Goal: Transaction & Acquisition: Purchase product/service

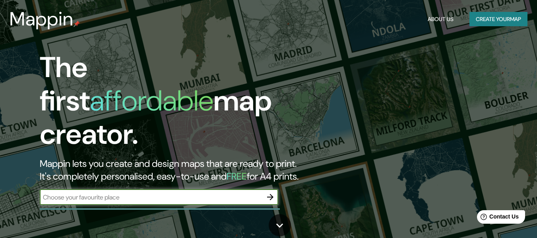
scroll to position [40, 0]
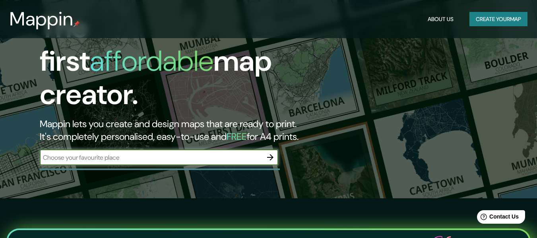
click at [116, 153] on input "text" at bounding box center [151, 157] width 223 height 9
type input "venezuela falcon punto fijo sector [PERSON_NAME]"
click at [275, 149] on button "button" at bounding box center [270, 157] width 16 height 16
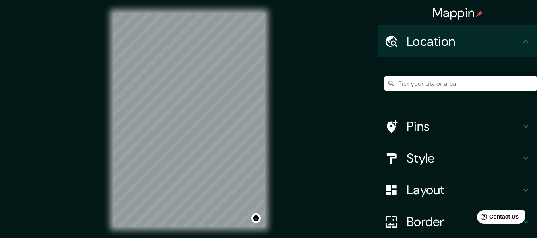
click at [417, 85] on input "Pick your city or area" at bounding box center [460, 83] width 153 height 14
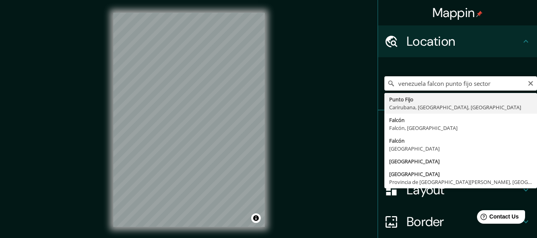
type input "Punto Fijo, Carirubana, [GEOGRAPHIC_DATA], [GEOGRAPHIC_DATA]"
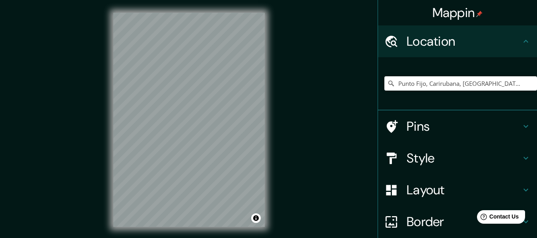
click at [457, 126] on h4 "Pins" at bounding box center [464, 126] width 114 height 16
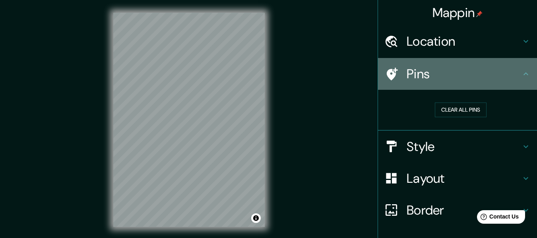
click at [460, 78] on h4 "Pins" at bounding box center [464, 74] width 114 height 16
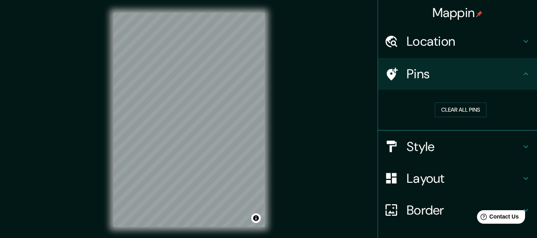
click at [440, 144] on h4 "Style" at bounding box center [464, 147] width 114 height 16
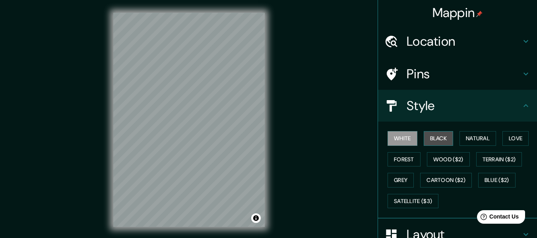
click at [432, 140] on button "Black" at bounding box center [439, 138] width 30 height 15
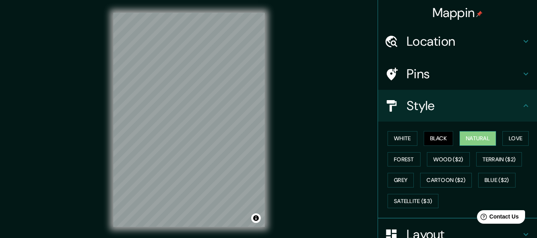
click at [480, 138] on button "Natural" at bounding box center [478, 138] width 37 height 15
click at [435, 138] on button "Black" at bounding box center [439, 138] width 30 height 15
click at [401, 142] on button "White" at bounding box center [403, 138] width 30 height 15
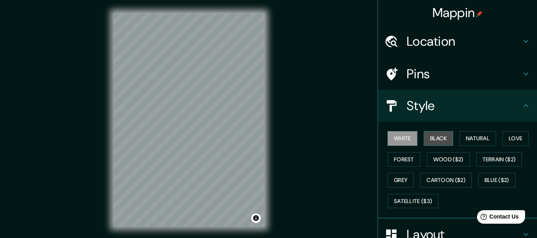
click at [444, 141] on button "Black" at bounding box center [439, 138] width 30 height 15
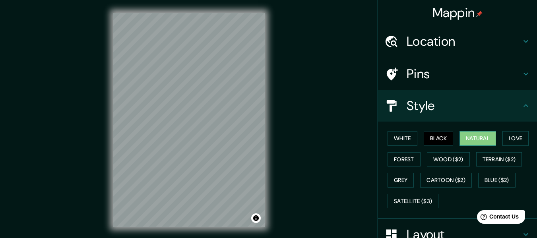
click at [465, 139] on button "Natural" at bounding box center [478, 138] width 37 height 15
click at [518, 138] on button "Love" at bounding box center [515, 138] width 26 height 15
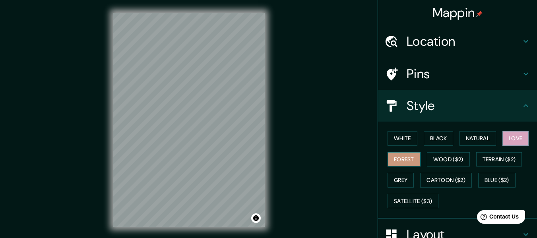
click at [404, 163] on button "Forest" at bounding box center [404, 159] width 33 height 15
click at [438, 157] on button "Wood ($2)" at bounding box center [448, 159] width 43 height 15
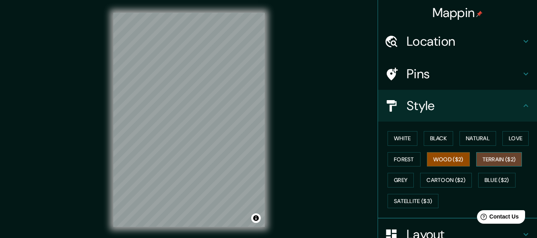
click at [504, 165] on button "Terrain ($2)" at bounding box center [499, 159] width 46 height 15
click at [394, 184] on button "Grey" at bounding box center [401, 180] width 26 height 15
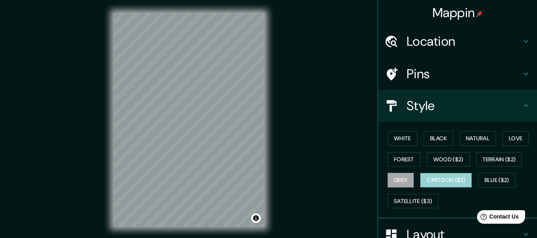
click at [440, 183] on button "Cartoon ($2)" at bounding box center [446, 180] width 52 height 15
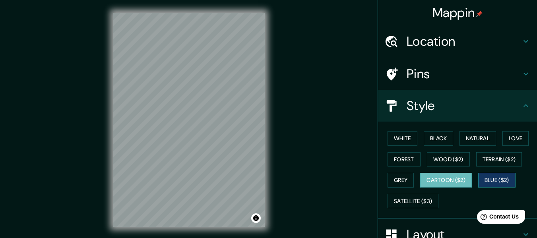
click at [487, 181] on button "Blue ($2)" at bounding box center [496, 180] width 37 height 15
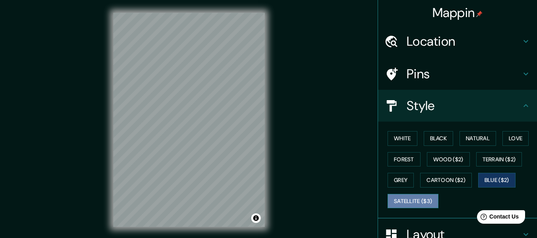
click at [407, 205] on button "Satellite ($3)" at bounding box center [413, 201] width 51 height 15
click at [283, 132] on div "Mappin Location Punto Fijo, [GEOGRAPHIC_DATA], Falcón, [GEOGRAPHIC_DATA] Pins S…" at bounding box center [268, 126] width 537 height 252
click at [279, 116] on div "Mappin Location Punto Fijo, [GEOGRAPHIC_DATA], Falcón, [GEOGRAPHIC_DATA] Pins S…" at bounding box center [268, 126] width 537 height 252
click at [251, 218] on div "© Mapbox © OpenStreetMap Improve this map © Maxar" at bounding box center [188, 120] width 151 height 214
click at [394, 151] on div "White Black Natural Love Forest Wood ($2) Terrain ($2) Grey Cartoon ($2) Blue (…" at bounding box center [460, 169] width 153 height 83
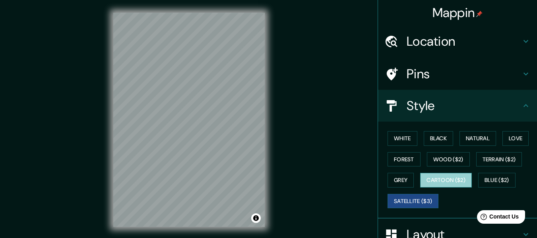
click at [440, 177] on button "Cartoon ($2)" at bounding box center [446, 180] width 52 height 15
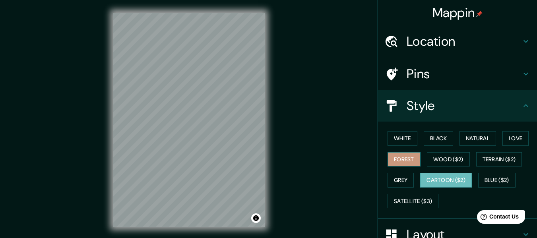
click at [394, 158] on button "Forest" at bounding box center [404, 159] width 33 height 15
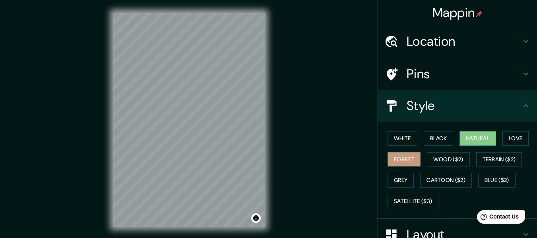
click at [492, 137] on button "Natural" at bounding box center [478, 138] width 37 height 15
click at [509, 137] on button "Love" at bounding box center [515, 138] width 26 height 15
click at [464, 140] on button "Natural" at bounding box center [478, 138] width 37 height 15
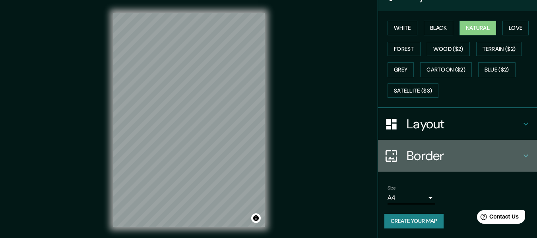
click at [471, 157] on h4 "Border" at bounding box center [464, 156] width 114 height 16
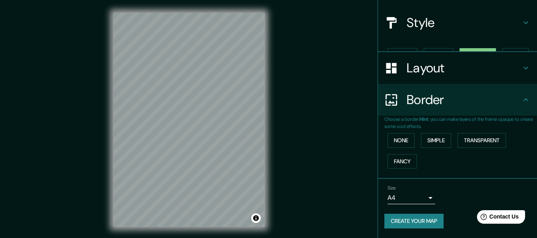
scroll to position [70, 0]
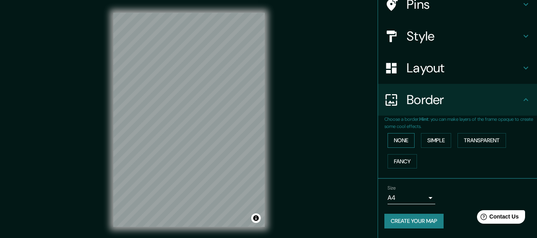
click at [394, 138] on button "None" at bounding box center [401, 140] width 27 height 15
click at [432, 141] on button "Simple" at bounding box center [436, 140] width 30 height 15
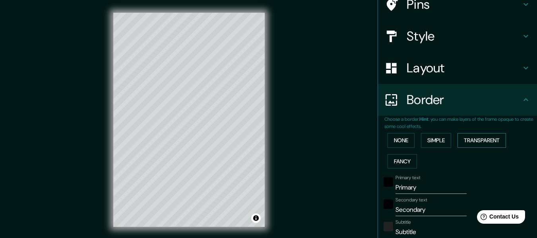
click at [477, 143] on button "Transparent" at bounding box center [482, 140] width 48 height 15
click at [401, 164] on button "Fancy" at bounding box center [402, 161] width 29 height 15
click at [440, 139] on button "Simple" at bounding box center [436, 140] width 30 height 15
click at [399, 160] on button "Fancy" at bounding box center [402, 161] width 29 height 15
drag, startPoint x: 418, startPoint y: 188, endPoint x: 383, endPoint y: 186, distance: 35.4
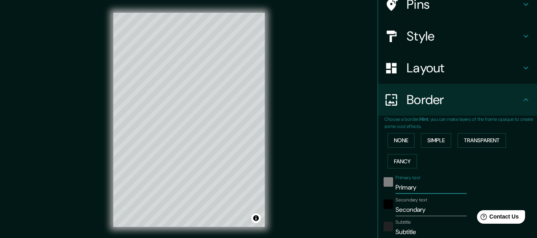
click at [385, 186] on div "Primary text Primary" at bounding box center [446, 184] width 130 height 19
type input "a"
type input "152"
type input "30"
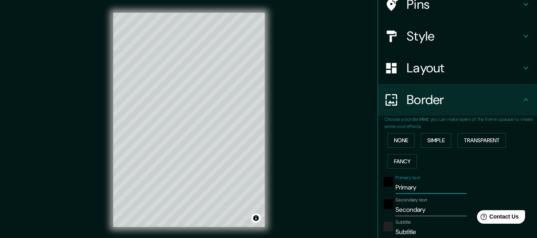
type input "15"
type input "152"
type input "30"
type input "15"
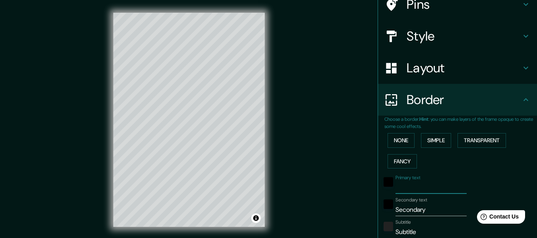
type input "A"
type input "152"
type input "30"
type input "15"
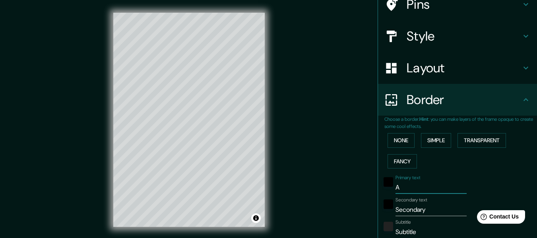
type input "AN"
type input "152"
type input "30"
type input "15"
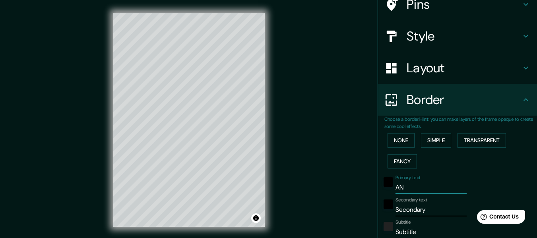
type input "AND"
type input "152"
type input "30"
type input "15"
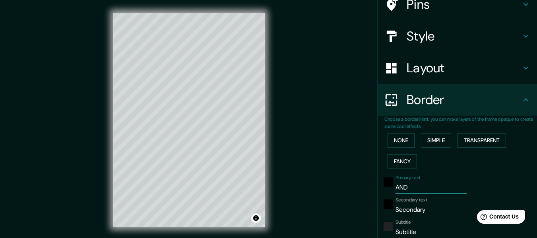
type input "ANDR"
type input "152"
type input "30"
type input "15"
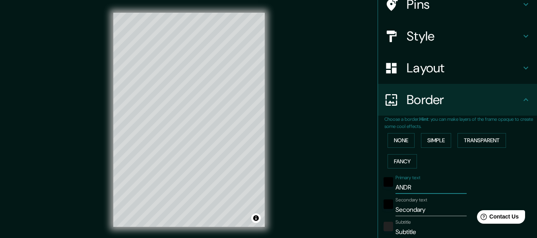
type input "[PERSON_NAME]"
type input "152"
type input "30"
type input "15"
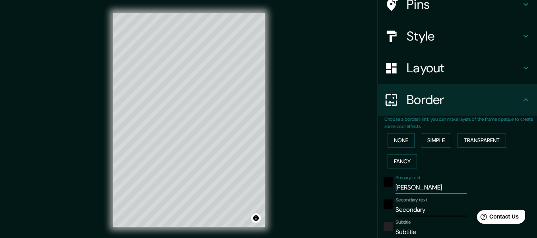
type input "[PERSON_NAME]"
type input "152"
type input "30"
type input "15"
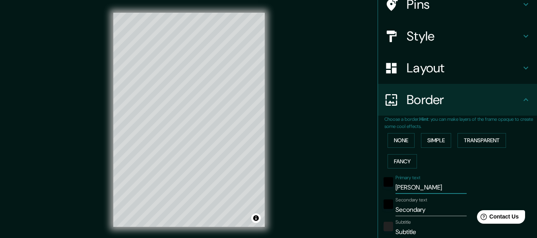
type input "[PERSON_NAME]"
type input "152"
type input "30"
type input "15"
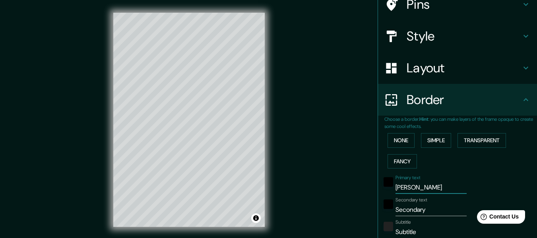
type input "[PERSON_NAME]"
type input "152"
type input "30"
type input "15"
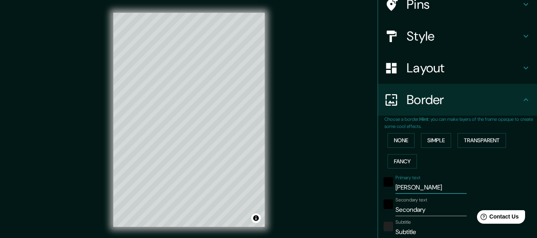
type input "[PERSON_NAME] EL"
type input "152"
type input "30"
type input "15"
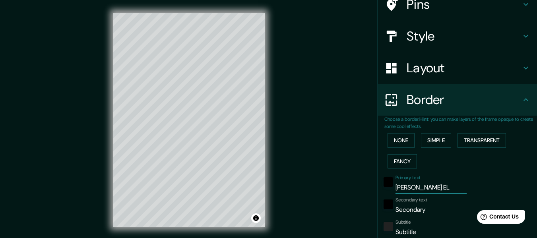
type input "[PERSON_NAME]"
type input "152"
type input "30"
type input "15"
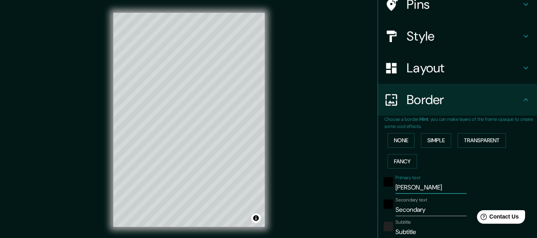
type input "[PERSON_NAME]"
type input "152"
type input "30"
type input "15"
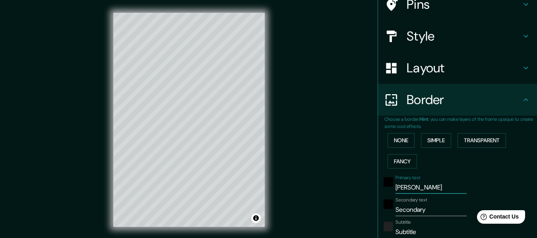
type input "[PERSON_NAME]"
type input "152"
type input "30"
type input "15"
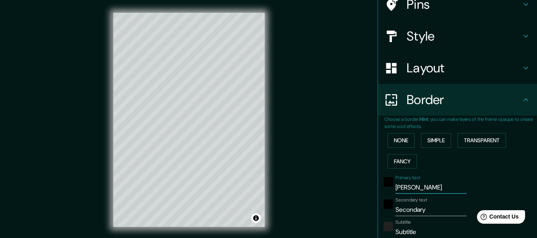
type input "[PERSON_NAME]"
type input "152"
type input "30"
type input "15"
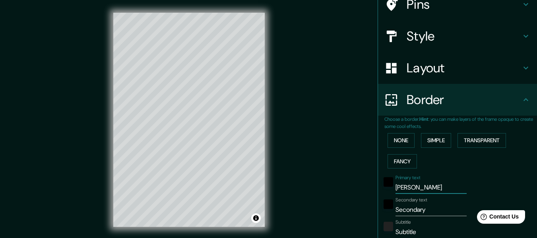
type input "[PERSON_NAME]"
type input "152"
type input "30"
type input "15"
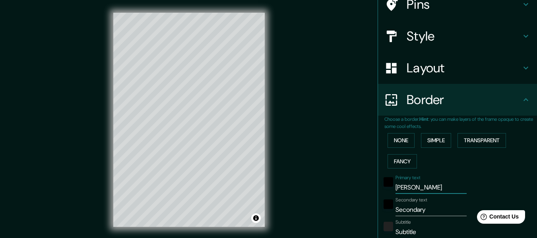
type input "[PERSON_NAME]"
drag, startPoint x: 440, startPoint y: 213, endPoint x: 376, endPoint y: 217, distance: 64.1
click at [378, 217] on div "Choose a border. Hint : you can make layers of the frame opaque to create some …" at bounding box center [457, 241] width 159 height 250
click at [430, 208] on input "Secondary" at bounding box center [431, 210] width 71 height 13
type input "152"
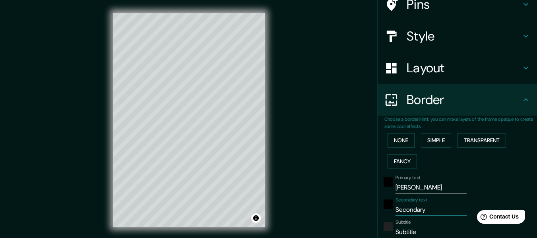
type input "30"
type input "15"
click at [226, 178] on div "Mappin Location Punto Fijo, [GEOGRAPHIC_DATA], [GEOGRAPHIC_DATA], [GEOGRAPHIC_D…" at bounding box center [268, 126] width 537 height 252
type input "152"
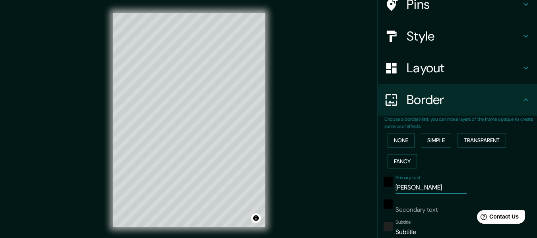
type input "30"
type input "15"
type input "S"
type input "152"
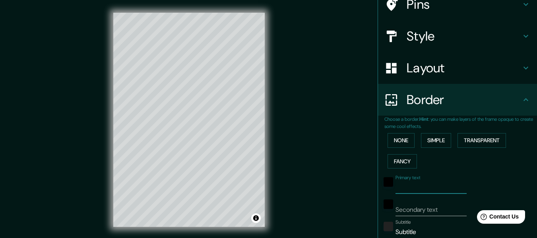
type input "30"
type input "15"
type input "SE"
type input "152"
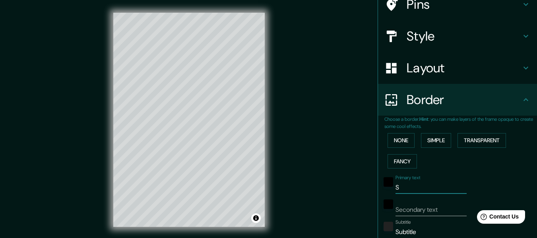
type input "30"
type input "15"
type input "SEC"
type input "152"
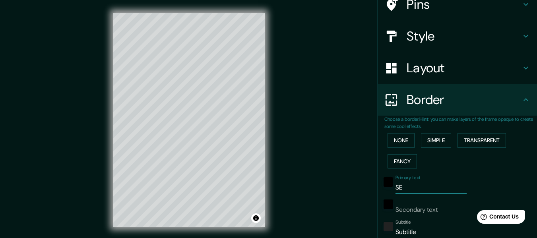
type input "30"
type input "15"
type input "SECT"
type input "152"
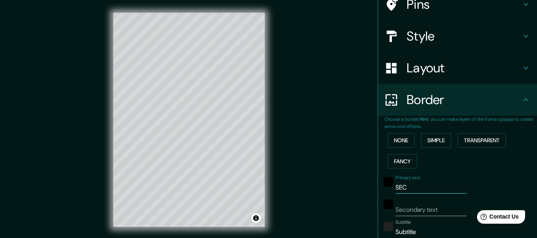
type input "30"
type input "15"
type input "SECTO"
type input "152"
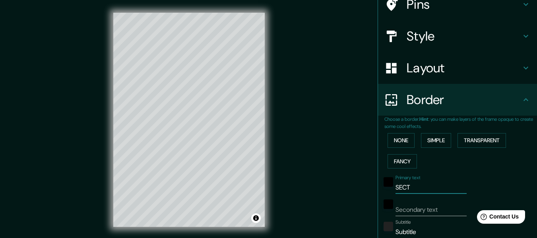
type input "30"
type input "15"
type input "SECTOR"
type input "152"
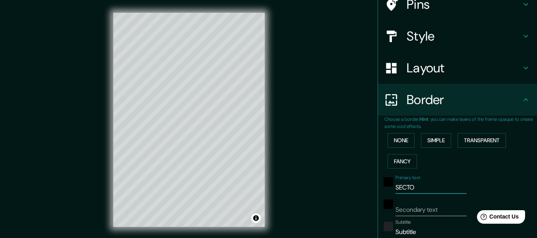
type input "30"
type input "15"
type input "SECTOR"
click at [411, 209] on input "Secondary text" at bounding box center [431, 210] width 71 height 13
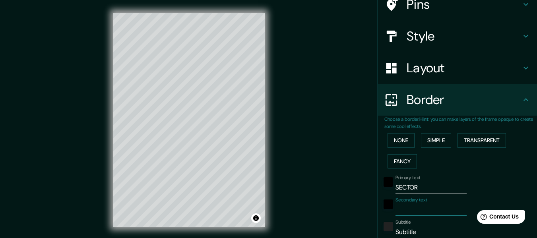
type input "A"
type input "152"
type input "30"
type input "15"
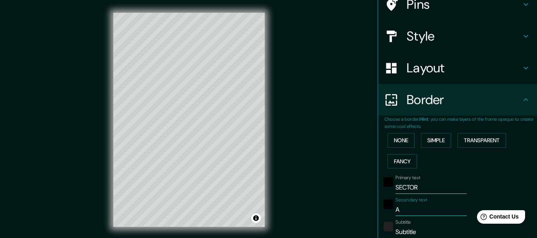
type input "AN"
type input "152"
type input "30"
type input "15"
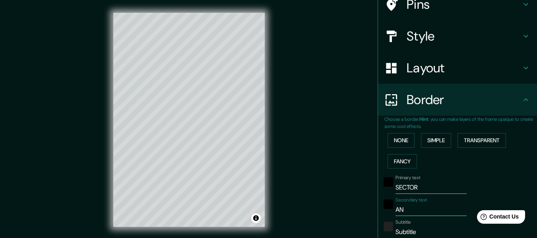
type input "AND"
type input "152"
type input "30"
type input "15"
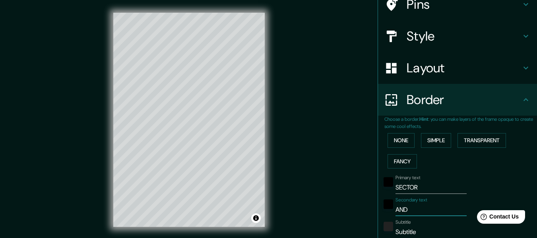
type input "ANDR"
type input "152"
type input "30"
type input "15"
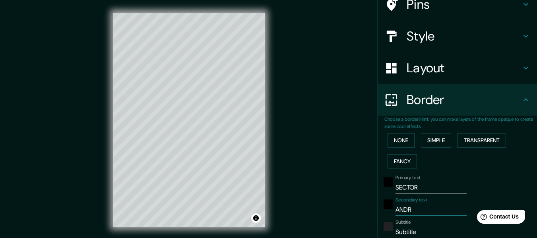
type input "[PERSON_NAME]"
type input "152"
type input "30"
type input "15"
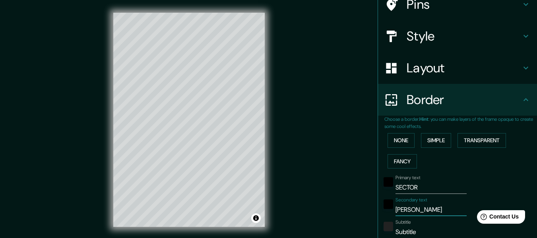
type input "[PERSON_NAME]"
type input "152"
type input "30"
type input "15"
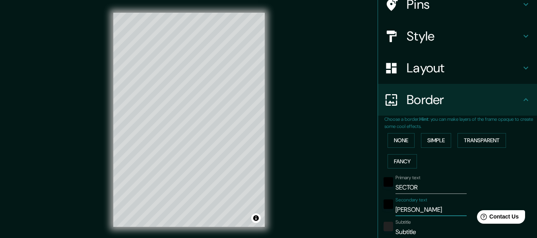
type input "[PERSON_NAME]"
type input "152"
type input "30"
type input "15"
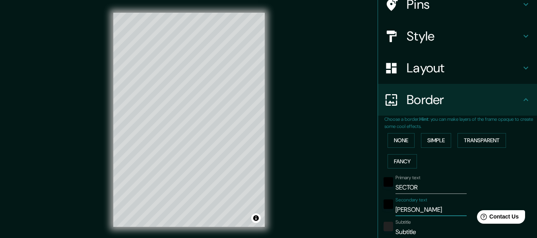
type input "[PERSON_NAME]"
type input "152"
type input "30"
type input "15"
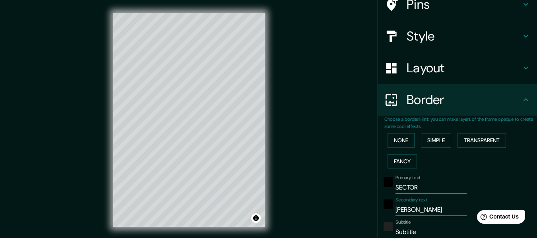
type input "[PERSON_NAME] EL"
type input "152"
type input "30"
type input "15"
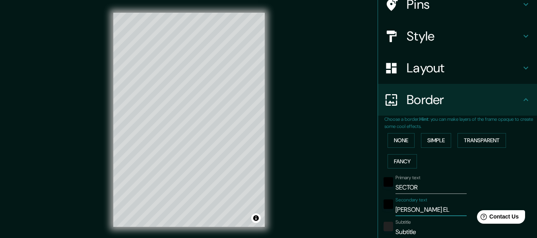
type input "[PERSON_NAME]"
type input "152"
type input "30"
type input "15"
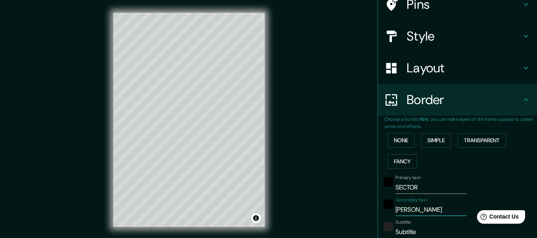
type input "[PERSON_NAME]"
type input "152"
type input "30"
type input "15"
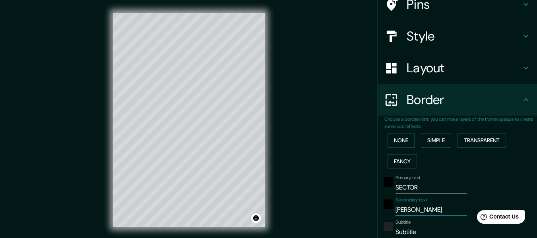
type input "[PERSON_NAME]"
type input "152"
type input "30"
type input "15"
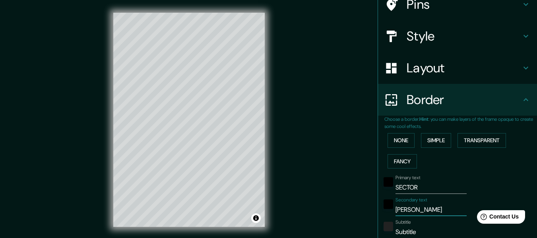
type input "[PERSON_NAME]"
type input "152"
type input "30"
type input "15"
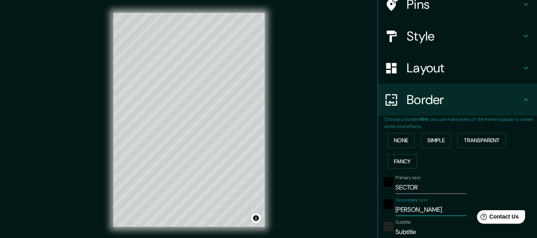
type input "[PERSON_NAME]"
type input "152"
type input "30"
type input "15"
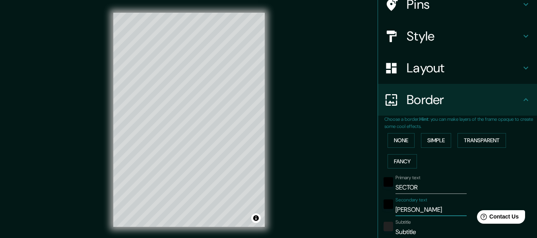
scroll to position [109, 0]
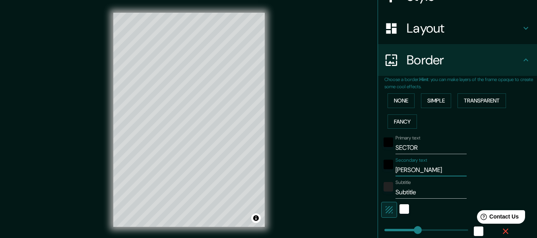
type input "[PERSON_NAME]"
drag, startPoint x: 421, startPoint y: 192, endPoint x: 308, endPoint y: 192, distance: 113.3
click at [326, 192] on div "Mappin Location Punto Fijo, [GEOGRAPHIC_DATA], [GEOGRAPHIC_DATA], [GEOGRAPHIC_D…" at bounding box center [268, 126] width 537 height 252
type input "152"
type input "30"
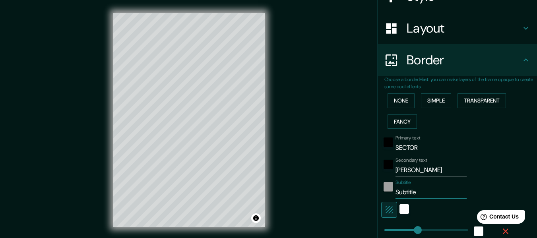
type input "30"
drag, startPoint x: 424, startPoint y: 145, endPoint x: 314, endPoint y: 151, distance: 109.5
click at [334, 147] on div "Mappin Location Punto Fijo, [GEOGRAPHIC_DATA], [GEOGRAPHIC_DATA], [GEOGRAPHIC_D…" at bounding box center [268, 126] width 537 height 252
click at [421, 195] on input "Subtitle" at bounding box center [431, 192] width 71 height 13
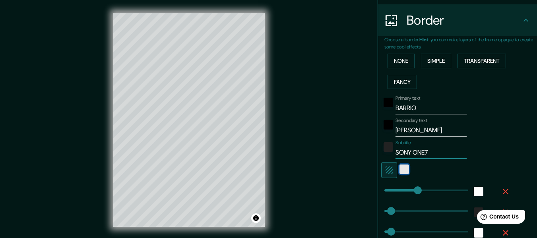
click at [400, 170] on div "white" at bounding box center [405, 170] width 10 height 10
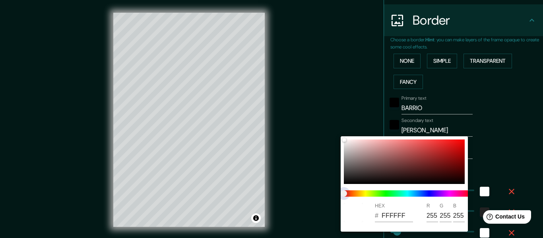
drag, startPoint x: 350, startPoint y: 196, endPoint x: 368, endPoint y: 197, distance: 17.9
click at [393, 191] on span at bounding box center [407, 193] width 127 height 6
drag, startPoint x: 357, startPoint y: 194, endPoint x: 436, endPoint y: 162, distance: 85.8
click at [385, 188] on div at bounding box center [408, 193] width 134 height 13
click at [459, 145] on div at bounding box center [404, 162] width 121 height 45
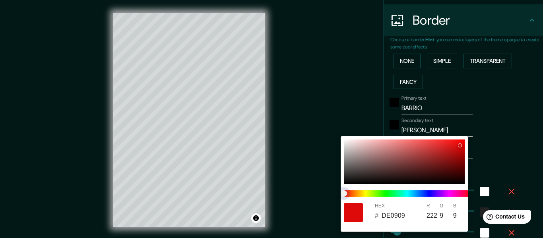
click at [342, 192] on span "color slider" at bounding box center [344, 193] width 6 height 6
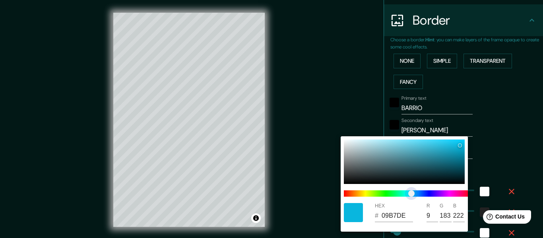
drag, startPoint x: 348, startPoint y: 191, endPoint x: 411, endPoint y: 205, distance: 65.0
click at [411, 205] on div "HEX # 09B7DE R 9 G 183 B 222" at bounding box center [404, 183] width 127 height 95
click at [512, 129] on div at bounding box center [271, 119] width 543 height 238
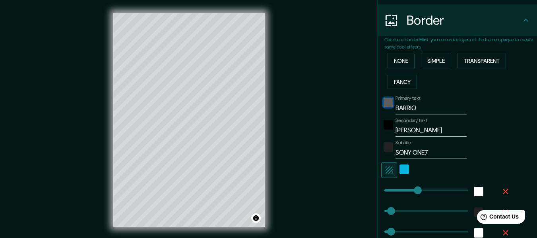
click at [387, 105] on div "black" at bounding box center [389, 103] width 10 height 10
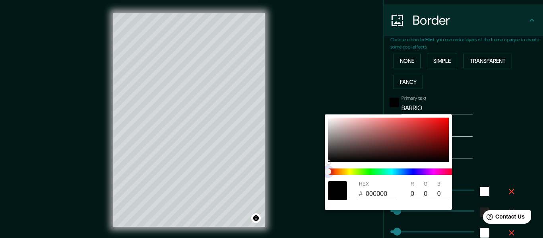
drag, startPoint x: 332, startPoint y: 171, endPoint x: 378, endPoint y: 171, distance: 46.1
click at [378, 171] on span at bounding box center [391, 172] width 127 height 6
drag, startPoint x: 329, startPoint y: 169, endPoint x: 343, endPoint y: 169, distance: 14.3
click at [342, 169] on span at bounding box center [391, 172] width 127 height 6
click at [377, 173] on span at bounding box center [391, 172] width 127 height 6
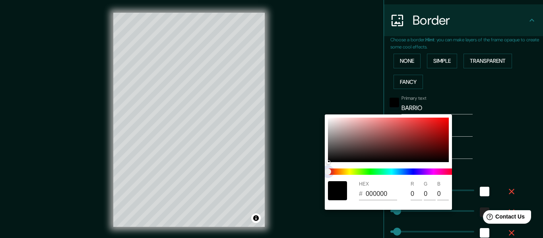
drag, startPoint x: 329, startPoint y: 170, endPoint x: 332, endPoint y: 162, distance: 8.6
click at [342, 167] on div at bounding box center [392, 171] width 134 height 13
drag, startPoint x: 328, startPoint y: 161, endPoint x: 394, endPoint y: 126, distance: 74.1
click at [399, 121] on div at bounding box center [397, 119] width 3 height 3
drag, startPoint x: 407, startPoint y: 129, endPoint x: 335, endPoint y: 146, distance: 73.9
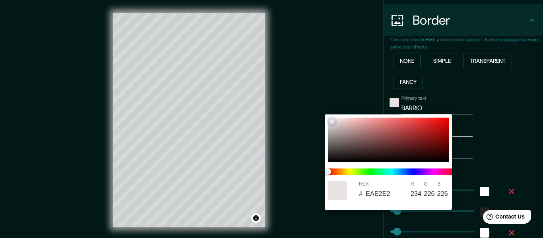
click at [331, 159] on div at bounding box center [388, 140] width 121 height 45
drag, startPoint x: 337, startPoint y: 157, endPoint x: 326, endPoint y: 160, distance: 12.0
click at [326, 160] on div "HEX # 0B0B0B R 11 G 11 B 11" at bounding box center [388, 161] width 127 height 95
click at [508, 107] on div at bounding box center [271, 119] width 543 height 238
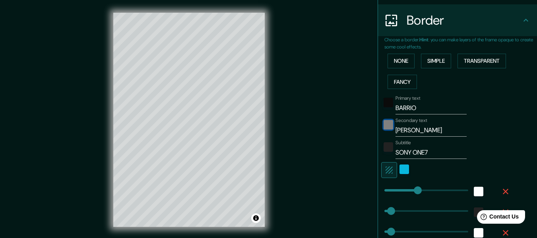
click at [384, 126] on div "black" at bounding box center [389, 125] width 10 height 10
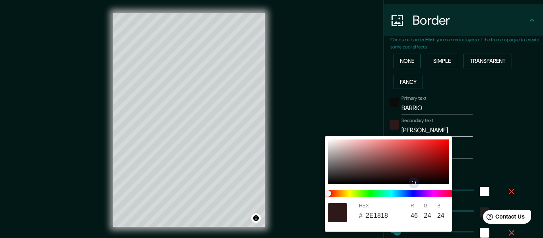
drag, startPoint x: 358, startPoint y: 171, endPoint x: 400, endPoint y: 177, distance: 42.2
click at [390, 176] on div at bounding box center [388, 162] width 121 height 45
drag, startPoint x: 393, startPoint y: 175, endPoint x: 324, endPoint y: 185, distance: 69.1
click at [324, 185] on div "HEX # FFFEFE R 255 G 254 B 254" at bounding box center [271, 119] width 543 height 238
drag, startPoint x: 331, startPoint y: 141, endPoint x: 327, endPoint y: 181, distance: 40.4
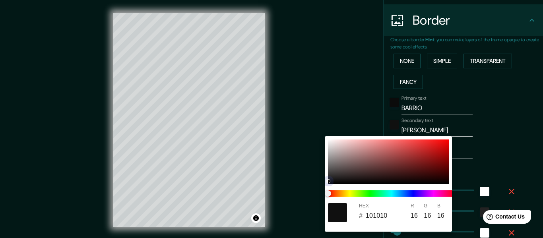
click at [328, 181] on div at bounding box center [388, 162] width 121 height 45
click at [331, 101] on div at bounding box center [271, 119] width 543 height 238
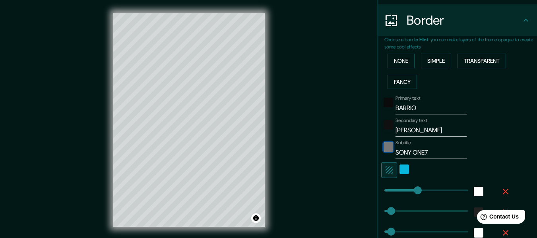
click at [385, 147] on div "color-222222" at bounding box center [389, 147] width 10 height 10
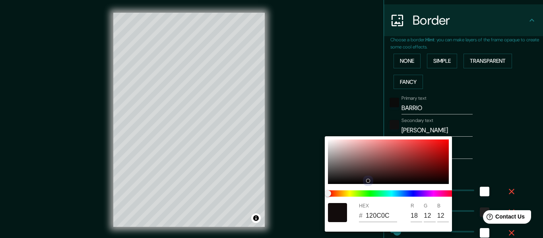
drag, startPoint x: 329, startPoint y: 178, endPoint x: 359, endPoint y: 180, distance: 30.7
click at [367, 181] on div at bounding box center [368, 180] width 3 height 3
drag, startPoint x: 337, startPoint y: 180, endPoint x: 328, endPoint y: 183, distance: 9.7
click at [328, 183] on div at bounding box center [328, 183] width 3 height 3
click at [316, 154] on div at bounding box center [271, 119] width 543 height 238
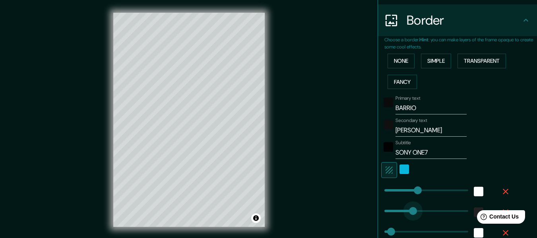
drag, startPoint x: 383, startPoint y: 210, endPoint x: 407, endPoint y: 213, distance: 23.6
drag, startPoint x: 407, startPoint y: 213, endPoint x: 432, endPoint y: 210, distance: 25.2
drag, startPoint x: 432, startPoint y: 210, endPoint x: 452, endPoint y: 210, distance: 19.9
drag, startPoint x: 452, startPoint y: 210, endPoint x: 374, endPoint y: 209, distance: 77.1
drag, startPoint x: 383, startPoint y: 208, endPoint x: 390, endPoint y: 207, distance: 7.3
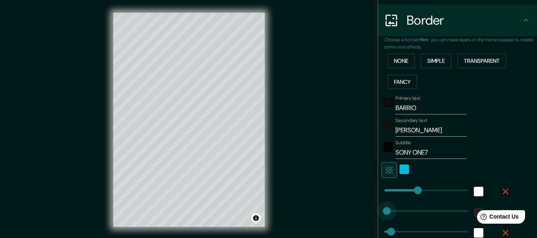
drag, startPoint x: 390, startPoint y: 207, endPoint x: 381, endPoint y: 207, distance: 9.5
drag, startPoint x: 380, startPoint y: 207, endPoint x: 400, endPoint y: 208, distance: 19.1
drag, startPoint x: 400, startPoint y: 208, endPoint x: 418, endPoint y: 208, distance: 18.7
drag, startPoint x: 418, startPoint y: 208, endPoint x: 401, endPoint y: 208, distance: 17.5
drag, startPoint x: 385, startPoint y: 230, endPoint x: 427, endPoint y: 226, distance: 41.9
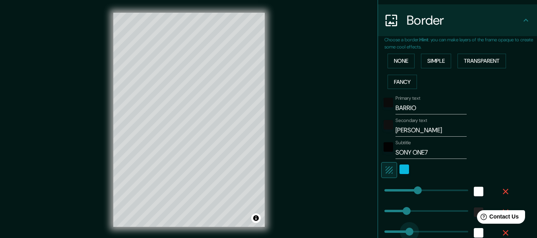
drag, startPoint x: 427, startPoint y: 226, endPoint x: 403, endPoint y: 230, distance: 24.6
drag, startPoint x: 402, startPoint y: 231, endPoint x: 372, endPoint y: 226, distance: 30.5
drag, startPoint x: 380, startPoint y: 227, endPoint x: 391, endPoint y: 229, distance: 11.2
drag, startPoint x: 389, startPoint y: 229, endPoint x: 379, endPoint y: 229, distance: 9.9
drag, startPoint x: 381, startPoint y: 227, endPoint x: 376, endPoint y: 227, distance: 5.6
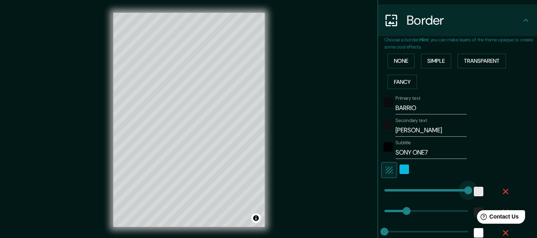
drag, startPoint x: 413, startPoint y: 192, endPoint x: 471, endPoint y: 192, distance: 57.6
drag, startPoint x: 452, startPoint y: 193, endPoint x: 365, endPoint y: 193, distance: 87.1
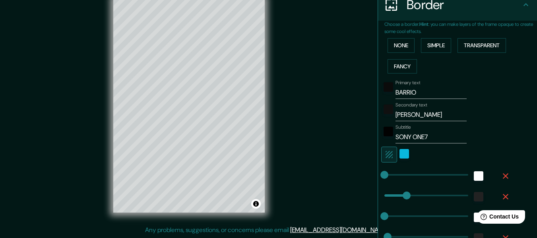
scroll to position [189, 0]
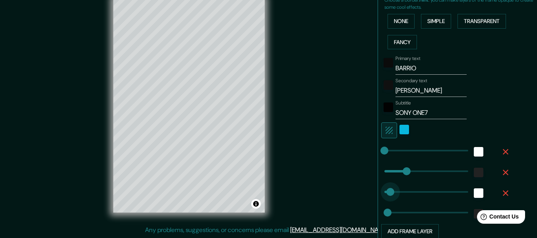
drag, startPoint x: 383, startPoint y: 192, endPoint x: 402, endPoint y: 192, distance: 19.1
drag, startPoint x: 404, startPoint y: 191, endPoint x: 434, endPoint y: 190, distance: 30.2
drag, startPoint x: 434, startPoint y: 190, endPoint x: 360, endPoint y: 189, distance: 73.9
drag, startPoint x: 383, startPoint y: 190, endPoint x: 388, endPoint y: 190, distance: 5.6
drag, startPoint x: 388, startPoint y: 190, endPoint x: 384, endPoint y: 189, distance: 4.0
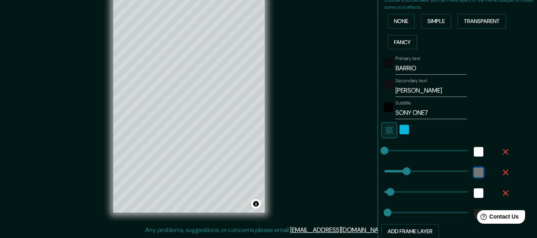
click at [474, 172] on div "color-222222" at bounding box center [479, 173] width 10 height 10
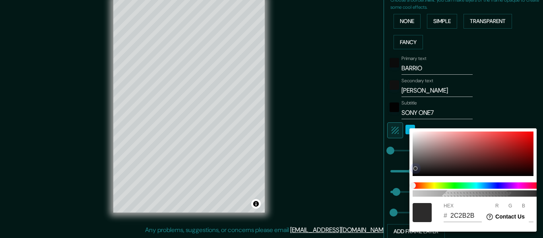
drag, startPoint x: 426, startPoint y: 165, endPoint x: 411, endPoint y: 180, distance: 21.6
click at [411, 180] on div "100 HEX # 2C2B2B R 44 G 43 B 43" at bounding box center [472, 179] width 127 height 103
click at [368, 173] on div at bounding box center [271, 119] width 543 height 238
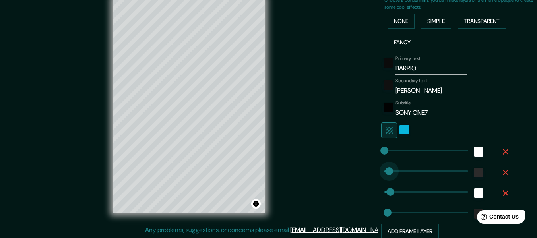
drag, startPoint x: 404, startPoint y: 172, endPoint x: 367, endPoint y: 169, distance: 37.4
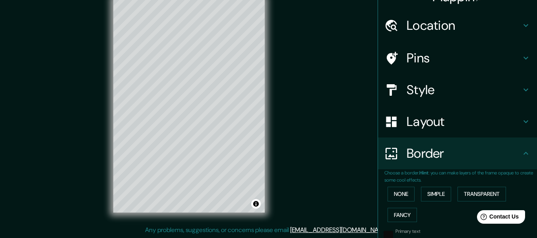
scroll to position [0, 0]
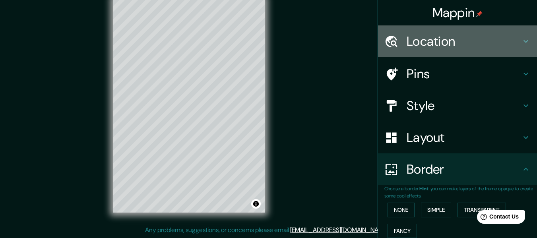
click at [472, 42] on h4 "Location" at bounding box center [464, 41] width 114 height 16
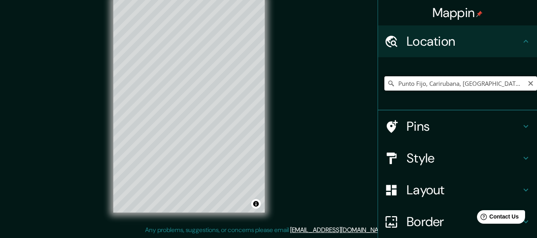
click at [515, 84] on input "Punto Fijo, Carirubana, [GEOGRAPHIC_DATA], [GEOGRAPHIC_DATA]" at bounding box center [460, 83] width 153 height 14
click at [271, 78] on div "© Mapbox © OpenStreetMap Improve this map" at bounding box center [189, 106] width 177 height 240
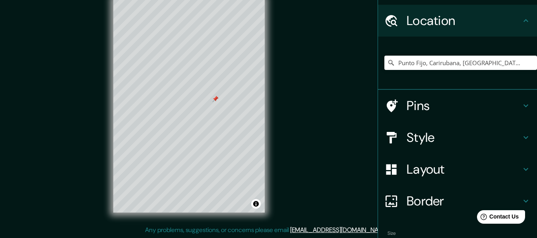
scroll to position [40, 0]
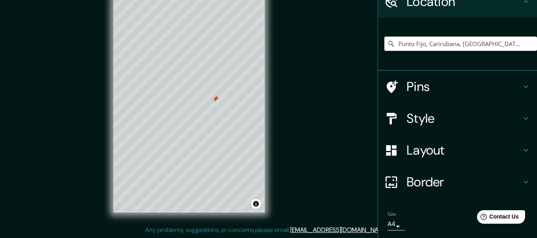
click at [442, 90] on h4 "Pins" at bounding box center [464, 87] width 114 height 16
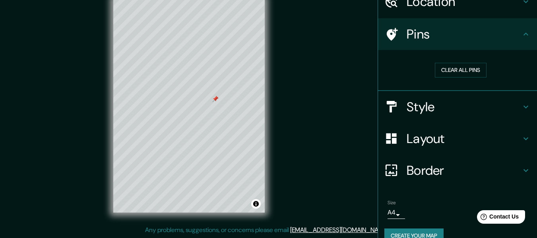
click at [465, 29] on h4 "Pins" at bounding box center [464, 34] width 114 height 16
click at [452, 105] on h4 "Style" at bounding box center [464, 107] width 114 height 16
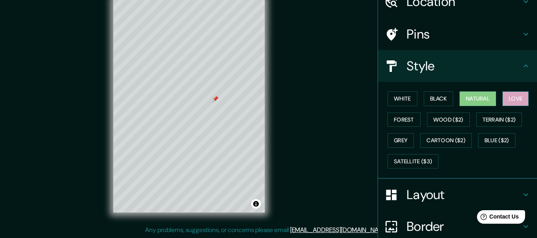
click at [515, 99] on button "Love" at bounding box center [515, 98] width 26 height 15
click at [470, 101] on button "Natural" at bounding box center [478, 98] width 37 height 15
click at [433, 96] on button "Black" at bounding box center [439, 98] width 30 height 15
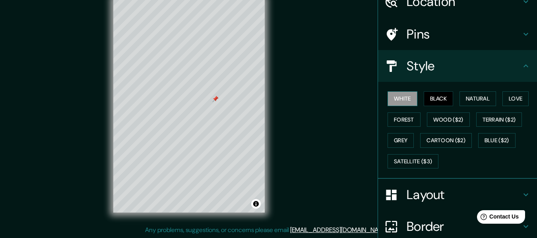
click at [402, 101] on button "White" at bounding box center [403, 98] width 30 height 15
click at [399, 120] on button "Forest" at bounding box center [404, 119] width 33 height 15
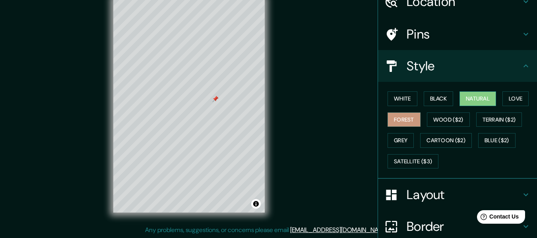
click at [483, 97] on button "Natural" at bounding box center [478, 98] width 37 height 15
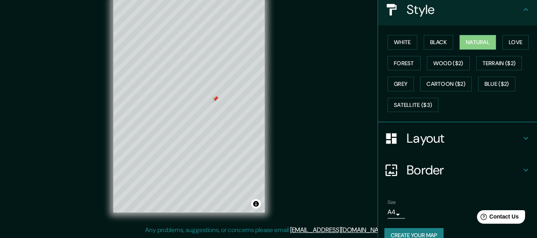
scroll to position [111, 0]
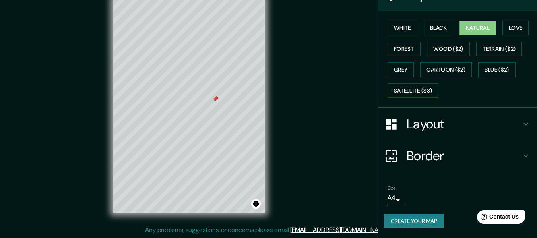
click at [452, 124] on h4 "Layout" at bounding box center [464, 124] width 114 height 16
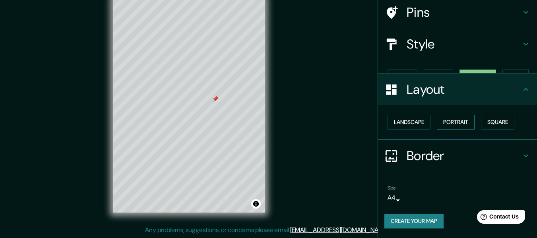
scroll to position [48, 0]
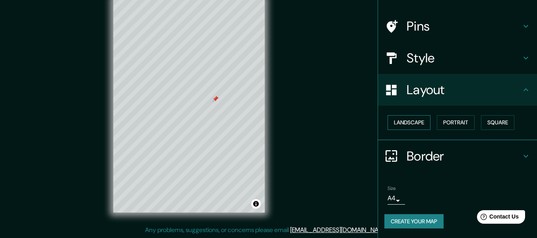
click at [413, 124] on button "Landscape" at bounding box center [409, 122] width 43 height 15
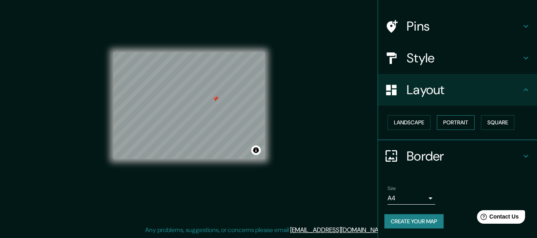
click at [444, 123] on button "Portrait" at bounding box center [456, 122] width 38 height 15
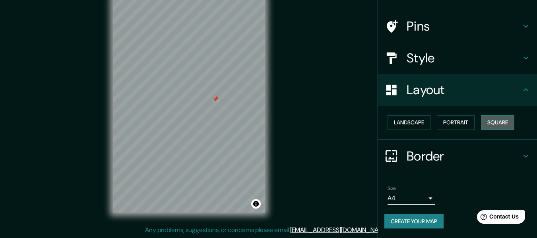
click at [493, 122] on button "Square" at bounding box center [497, 122] width 33 height 15
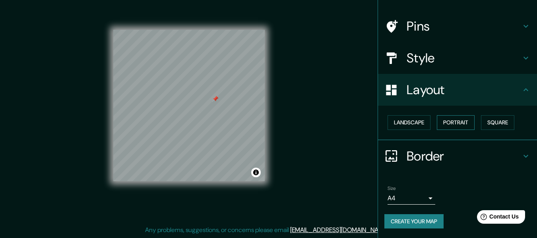
click at [451, 122] on button "Portrait" at bounding box center [456, 122] width 38 height 15
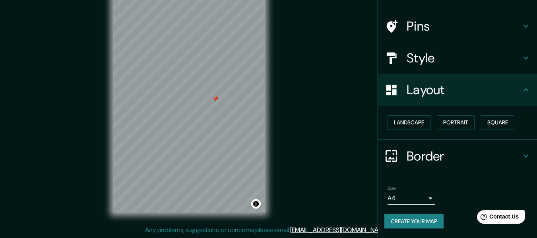
click at [425, 159] on h4 "Border" at bounding box center [464, 156] width 114 height 16
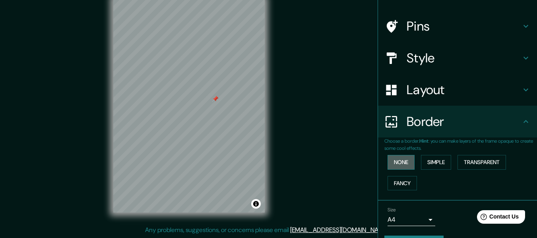
click at [399, 165] on button "None" at bounding box center [401, 162] width 27 height 15
click at [436, 164] on button "Simple" at bounding box center [436, 162] width 30 height 15
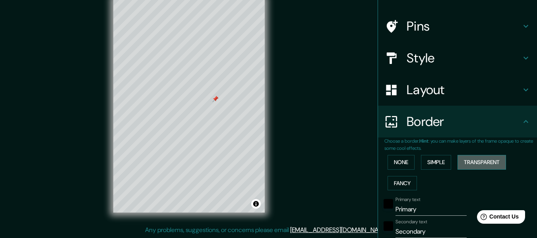
click at [477, 161] on button "Transparent" at bounding box center [482, 162] width 48 height 15
click at [392, 183] on button "Fancy" at bounding box center [402, 183] width 29 height 15
click at [437, 162] on button "Simple" at bounding box center [436, 162] width 30 height 15
click at [398, 165] on button "None" at bounding box center [401, 162] width 27 height 15
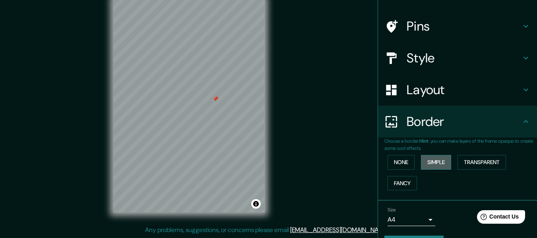
click at [441, 162] on button "Simple" at bounding box center [436, 162] width 30 height 15
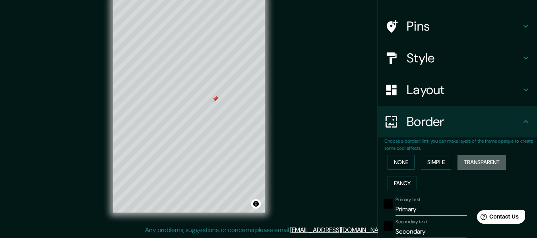
click at [495, 163] on button "Transparent" at bounding box center [482, 162] width 48 height 15
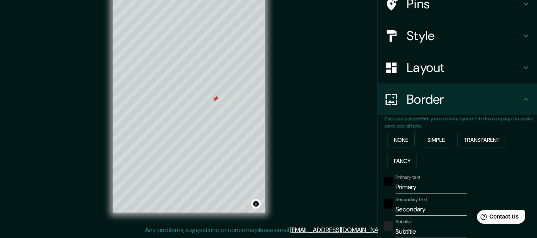
scroll to position [127, 0]
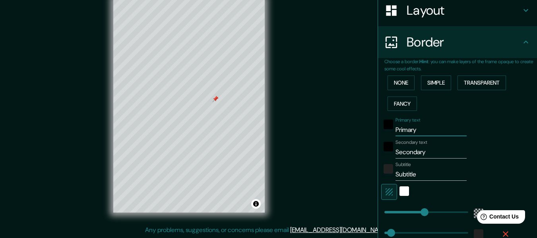
drag, startPoint x: 420, startPoint y: 133, endPoint x: 324, endPoint y: 158, distance: 98.6
click at [330, 154] on div "Mappin Location [GEOGRAPHIC_DATA], [GEOGRAPHIC_DATA], [GEOGRAPHIC_DATA], [GEOGR…" at bounding box center [268, 112] width 537 height 252
drag, startPoint x: 424, startPoint y: 151, endPoint x: 314, endPoint y: 158, distance: 110.3
click at [325, 153] on div "Mappin Location [GEOGRAPHIC_DATA], [GEOGRAPHIC_DATA], [GEOGRAPHIC_DATA], [GEOGR…" at bounding box center [268, 112] width 537 height 252
drag, startPoint x: 421, startPoint y: 175, endPoint x: 295, endPoint y: 163, distance: 125.8
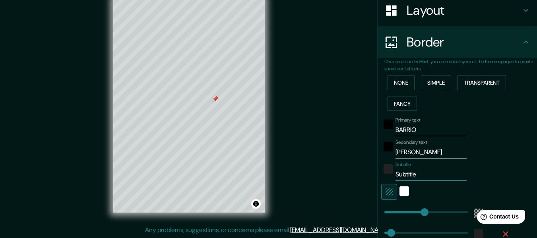
click at [307, 159] on div "Mappin Location [GEOGRAPHIC_DATA], [GEOGRAPHIC_DATA], [GEOGRAPHIC_DATA], [GEOGR…" at bounding box center [268, 112] width 537 height 252
drag, startPoint x: 434, startPoint y: 174, endPoint x: 318, endPoint y: 182, distance: 116.8
click at [318, 182] on div "Mappin Location [GEOGRAPHIC_DATA], [GEOGRAPHIC_DATA], [GEOGRAPHIC_DATA], [GEOGR…" at bounding box center [268, 112] width 537 height 252
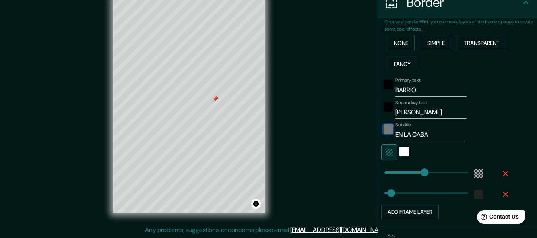
click at [384, 129] on div "color-222222" at bounding box center [389, 129] width 10 height 10
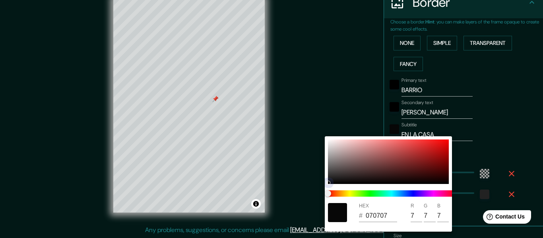
drag, startPoint x: 328, startPoint y: 179, endPoint x: 324, endPoint y: 195, distance: 16.3
click at [324, 194] on div "HEX # 070707 R 7 G 7 B 7" at bounding box center [271, 119] width 543 height 238
drag, startPoint x: 344, startPoint y: 98, endPoint x: 347, endPoint y: 93, distance: 6.2
click at [345, 97] on div at bounding box center [271, 119] width 543 height 238
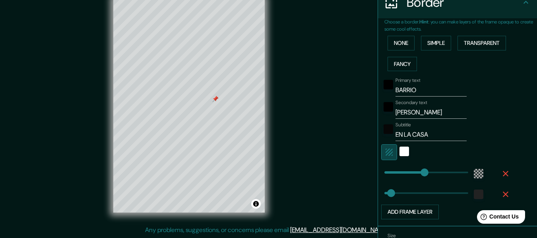
click at [385, 151] on icon "button" at bounding box center [389, 152] width 10 height 10
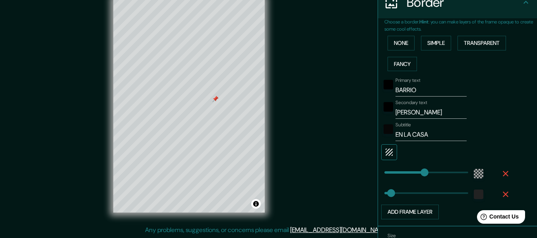
click at [385, 151] on icon "button" at bounding box center [389, 152] width 10 height 10
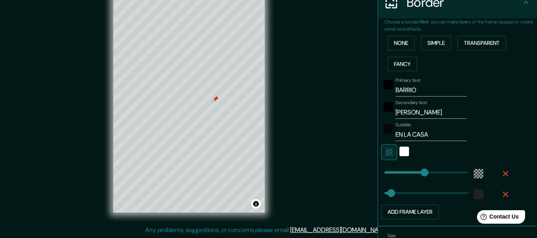
click at [385, 151] on icon "button" at bounding box center [389, 152] width 10 height 10
drag, startPoint x: 387, startPoint y: 194, endPoint x: 398, endPoint y: 202, distance: 13.8
drag, startPoint x: 422, startPoint y: 173, endPoint x: 404, endPoint y: 174, distance: 17.9
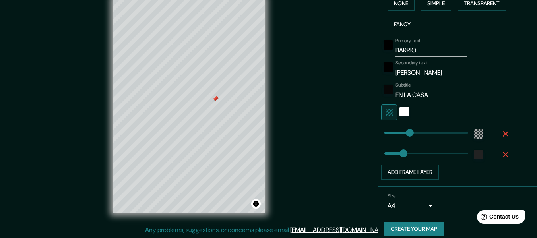
scroll to position [214, 0]
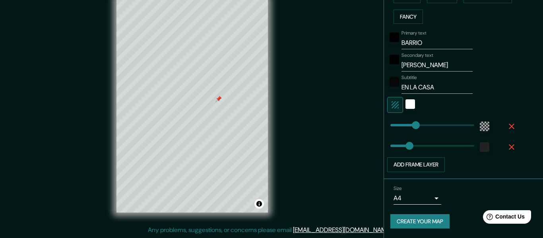
click at [422, 200] on body "Mappin Location [GEOGRAPHIC_DATA], [GEOGRAPHIC_DATA], [GEOGRAPHIC_DATA], [GEOGR…" at bounding box center [271, 105] width 543 height 238
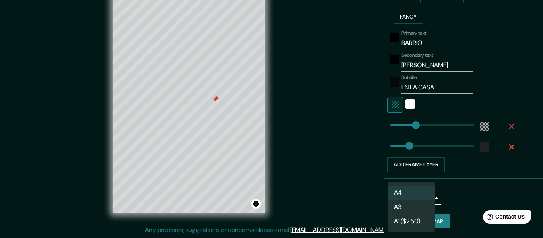
click at [409, 207] on li "A3" at bounding box center [412, 207] width 48 height 14
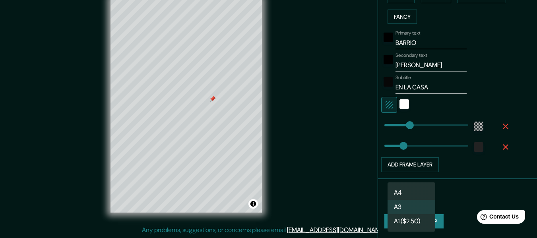
click at [425, 200] on body "Mappin Location [GEOGRAPHIC_DATA], [GEOGRAPHIC_DATA], [GEOGRAPHIC_DATA], [GEOGR…" at bounding box center [268, 105] width 537 height 238
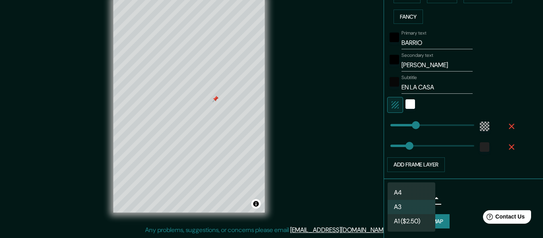
click at [418, 196] on li "A4" at bounding box center [412, 193] width 48 height 14
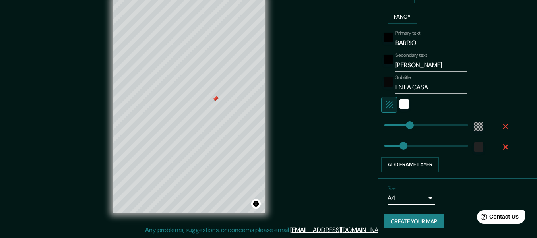
click at [425, 220] on button "Create your map" at bounding box center [413, 221] width 59 height 15
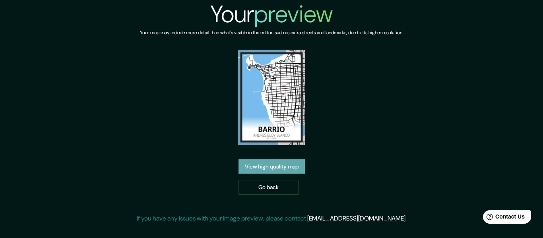
click at [289, 169] on link "View high quality map" at bounding box center [272, 166] width 66 height 15
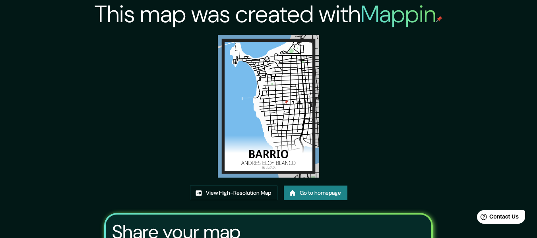
click at [306, 194] on link "Go to homepage" at bounding box center [316, 193] width 64 height 15
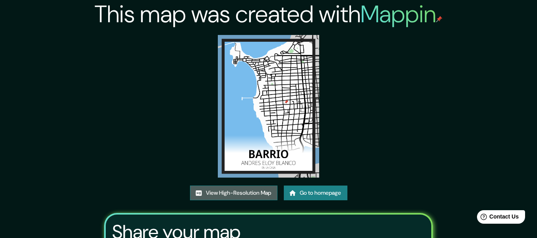
click at [215, 192] on link "View High-Resolution Map" at bounding box center [233, 193] width 87 height 15
